Goal: Navigation & Orientation: Understand site structure

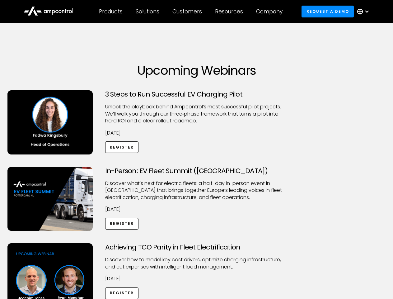
click at [191, 12] on div "Customers" at bounding box center [187, 11] width 30 height 7
click at [110, 12] on div "Products" at bounding box center [111, 11] width 24 height 7
click at [148, 12] on div "Solutions" at bounding box center [148, 11] width 24 height 7
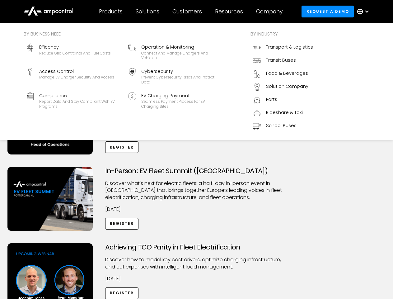
click at [188, 12] on div "Customers" at bounding box center [187, 11] width 30 height 7
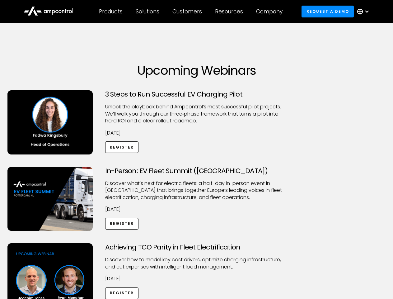
click at [230, 12] on div "Resources" at bounding box center [229, 11] width 28 height 7
click at [271, 12] on div "Company" at bounding box center [269, 11] width 26 height 7
click at [365, 12] on div at bounding box center [366, 11] width 5 height 5
